Goal: Task Accomplishment & Management: Manage account settings

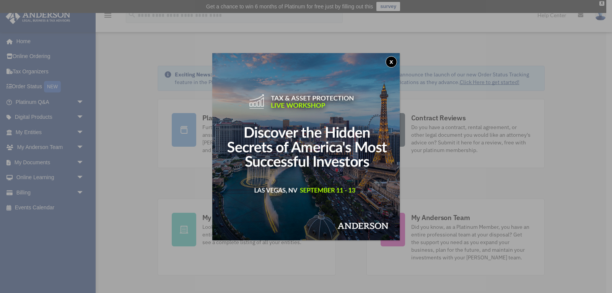
click at [389, 58] on button "x" at bounding box center [391, 61] width 11 height 11
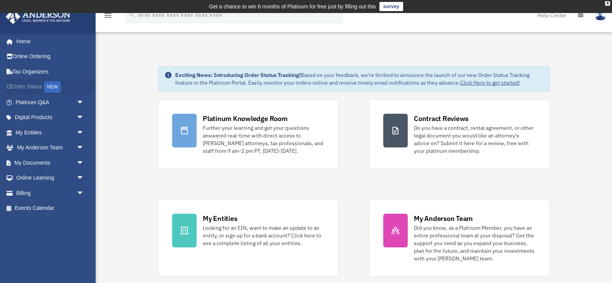
click at [25, 85] on link "Order Status NEW" at bounding box center [50, 87] width 90 height 16
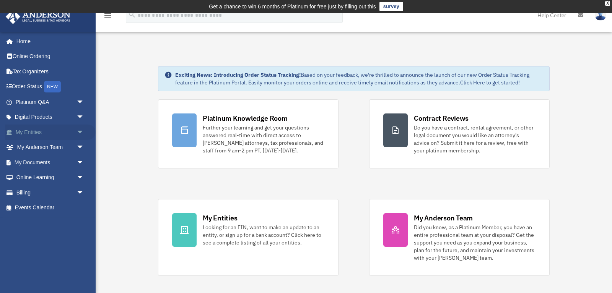
click at [29, 128] on link "My Entities arrow_drop_down" at bounding box center [50, 132] width 90 height 15
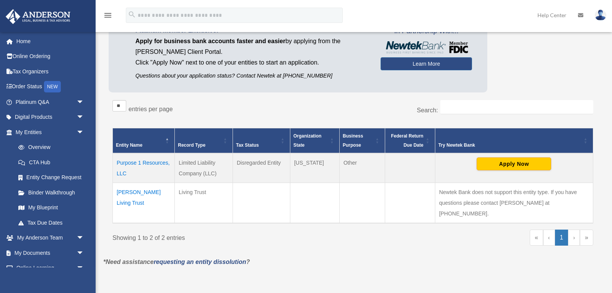
scroll to position [98, 0]
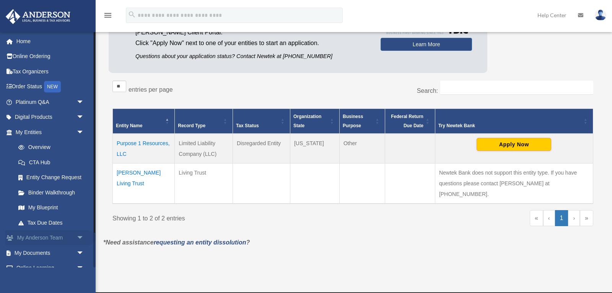
click at [80, 238] on span "arrow_drop_down" at bounding box center [84, 239] width 15 height 16
click at [65, 249] on link "My Anderson Team" at bounding box center [53, 253] width 85 height 15
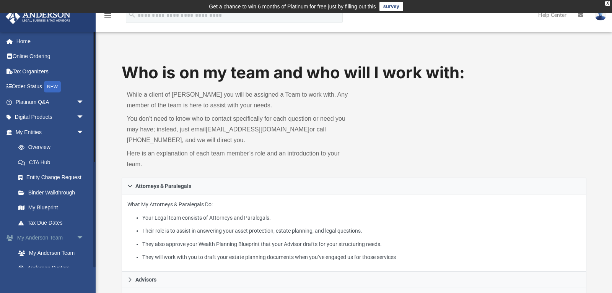
click at [79, 236] on span "arrow_drop_down" at bounding box center [84, 239] width 15 height 16
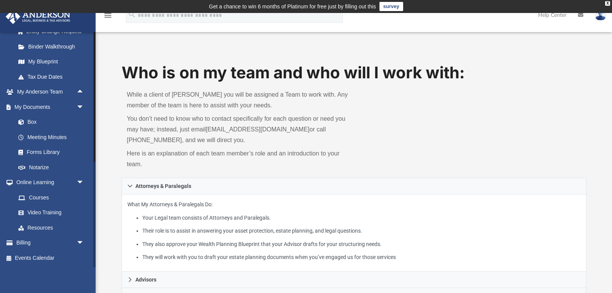
click at [94, 199] on div at bounding box center [94, 150] width 2 height 236
click at [94, 199] on div at bounding box center [95, 202] width 2 height 130
click at [78, 89] on span "arrow_drop_up" at bounding box center [84, 93] width 15 height 16
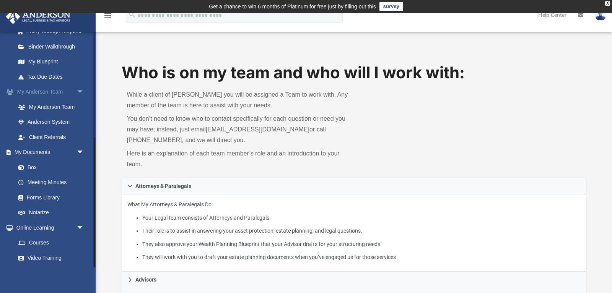
click at [78, 89] on span "arrow_drop_down" at bounding box center [84, 93] width 15 height 16
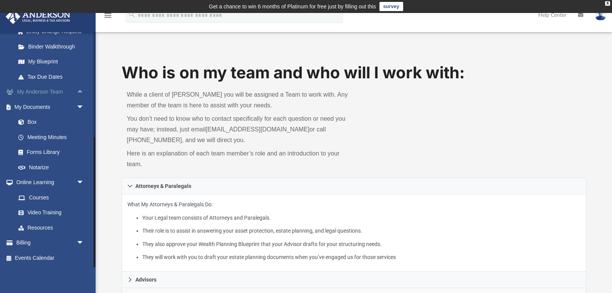
click at [78, 89] on span "arrow_drop_up" at bounding box center [84, 93] width 15 height 16
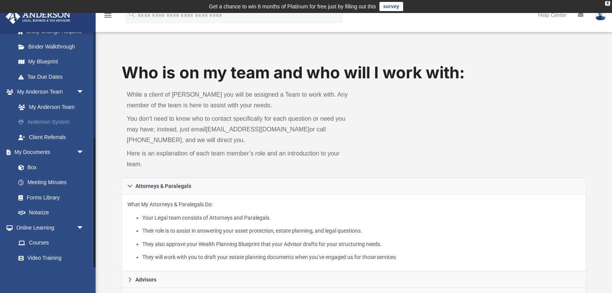
click at [48, 119] on link "Anderson System" at bounding box center [53, 122] width 85 height 15
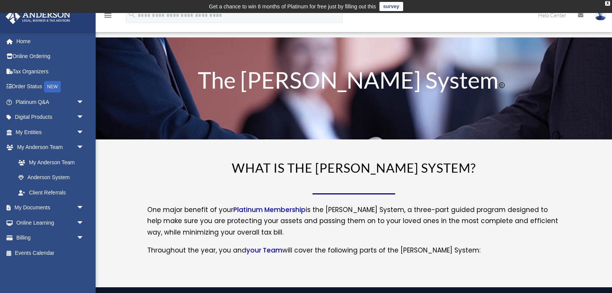
click at [48, 119] on link "Digital Products arrow_drop_down" at bounding box center [50, 117] width 90 height 15
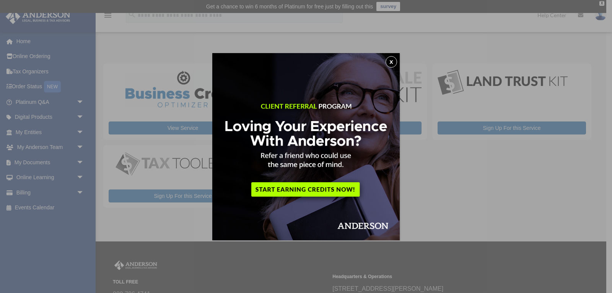
click at [389, 58] on button "x" at bounding box center [391, 61] width 11 height 11
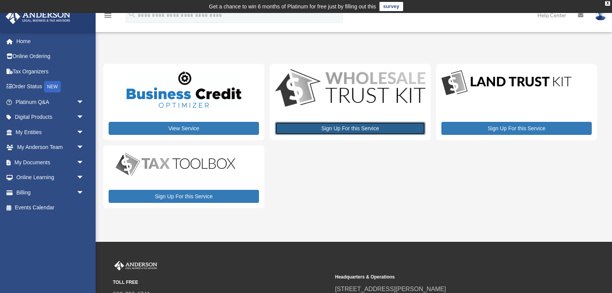
click at [353, 123] on link "Sign Up For this Service" at bounding box center [350, 128] width 150 height 13
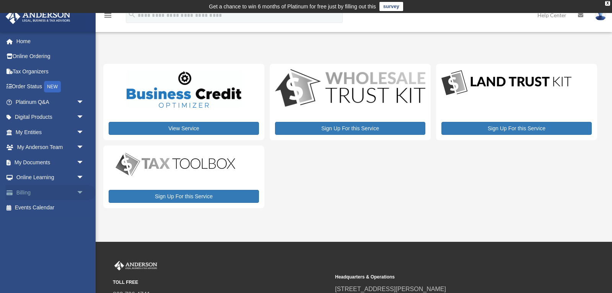
click at [79, 189] on span "arrow_drop_down" at bounding box center [84, 193] width 15 height 16
click at [48, 220] on link "Past Invoices" at bounding box center [53, 223] width 85 height 15
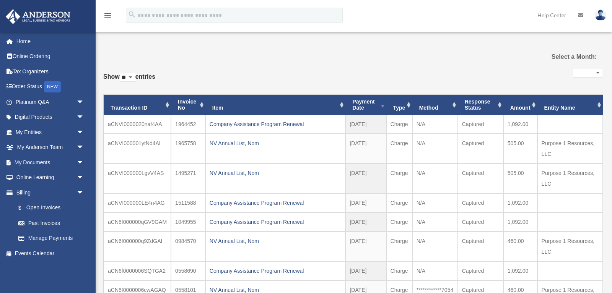
select select
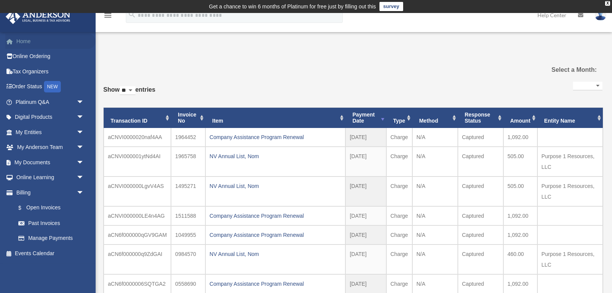
click at [23, 39] on link "Home" at bounding box center [50, 41] width 90 height 15
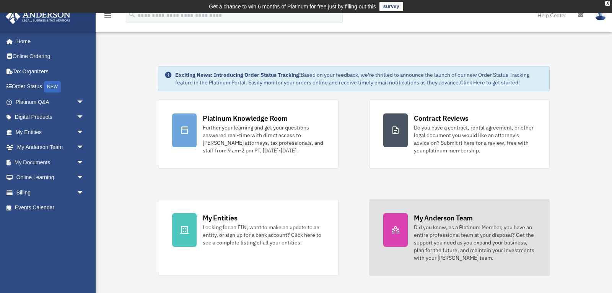
click at [450, 223] on div "My [PERSON_NAME] Team Did you know, as a Platinum Member, you have an entire pr…" at bounding box center [475, 237] width 122 height 49
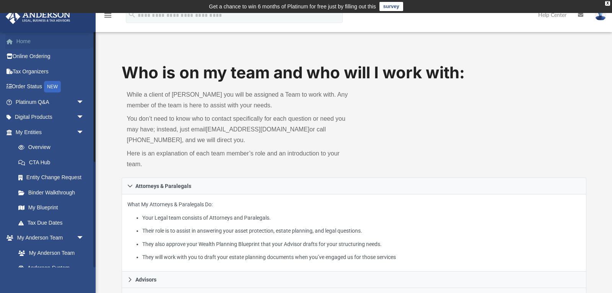
click at [27, 38] on link "Home" at bounding box center [50, 41] width 90 height 15
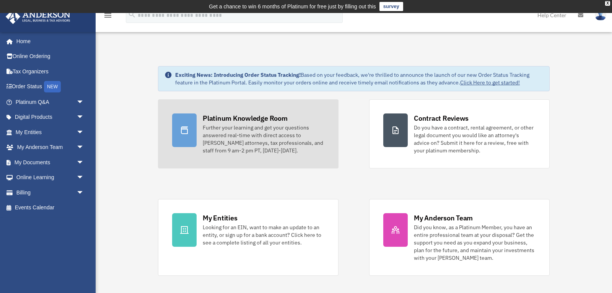
click at [218, 121] on div "Platinum Knowledge Room" at bounding box center [245, 119] width 85 height 10
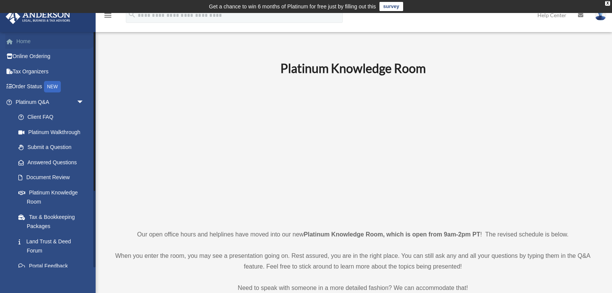
click at [23, 39] on link "Home" at bounding box center [50, 41] width 90 height 15
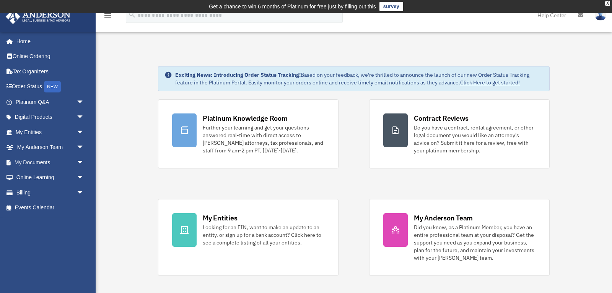
click at [601, 15] on img at bounding box center [600, 15] width 11 height 11
click at [581, 14] on icon at bounding box center [580, 15] width 5 height 5
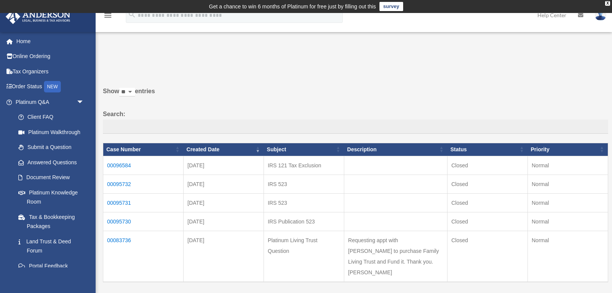
click at [54, 17] on img at bounding box center [37, 16] width 69 height 15
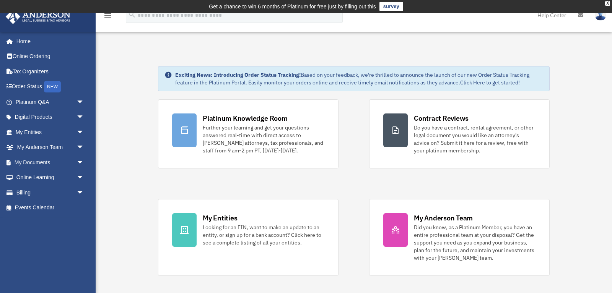
click at [600, 14] on img at bounding box center [600, 15] width 11 height 11
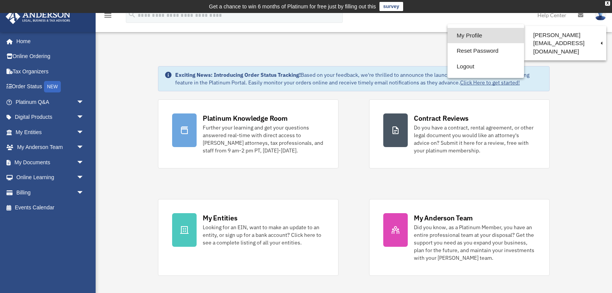
click at [478, 34] on link "My Profile" at bounding box center [486, 36] width 77 height 16
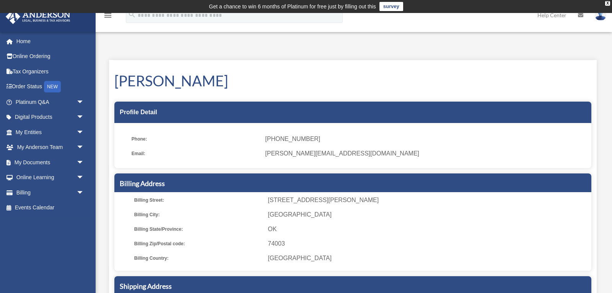
click at [602, 16] on img at bounding box center [600, 15] width 11 height 11
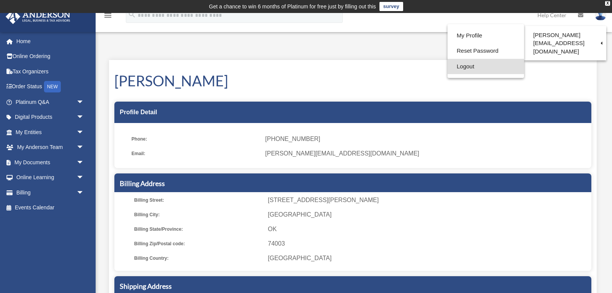
click at [469, 67] on link "Logout" at bounding box center [486, 67] width 77 height 16
